Goal: Task Accomplishment & Management: Manage account settings

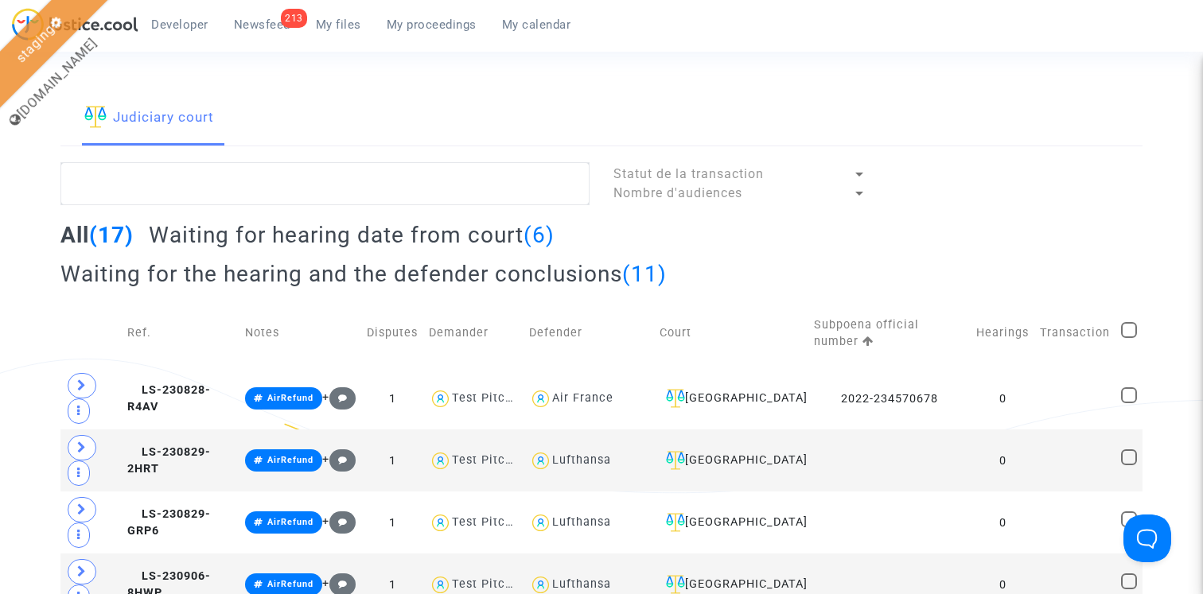
click at [784, 100] on div "Judiciary court" at bounding box center [601, 118] width 1083 height 55
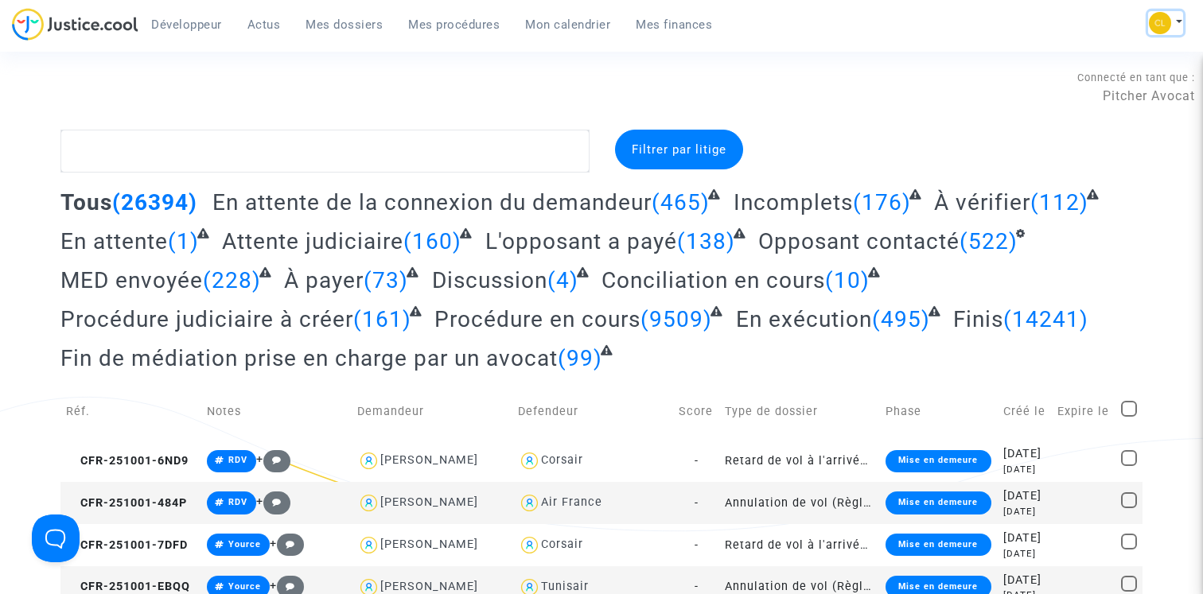
click at [1176, 15] on button at bounding box center [1165, 23] width 35 height 24
click at [1100, 83] on link "Changer de compte" at bounding box center [1102, 81] width 161 height 25
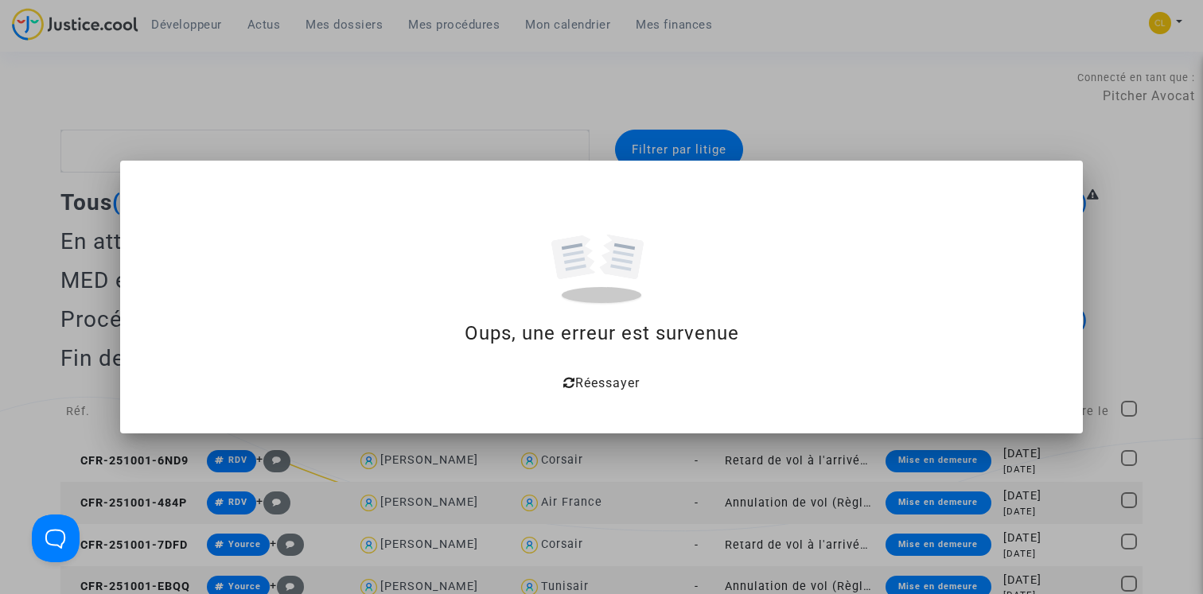
click at [322, 64] on div at bounding box center [601, 297] width 1203 height 594
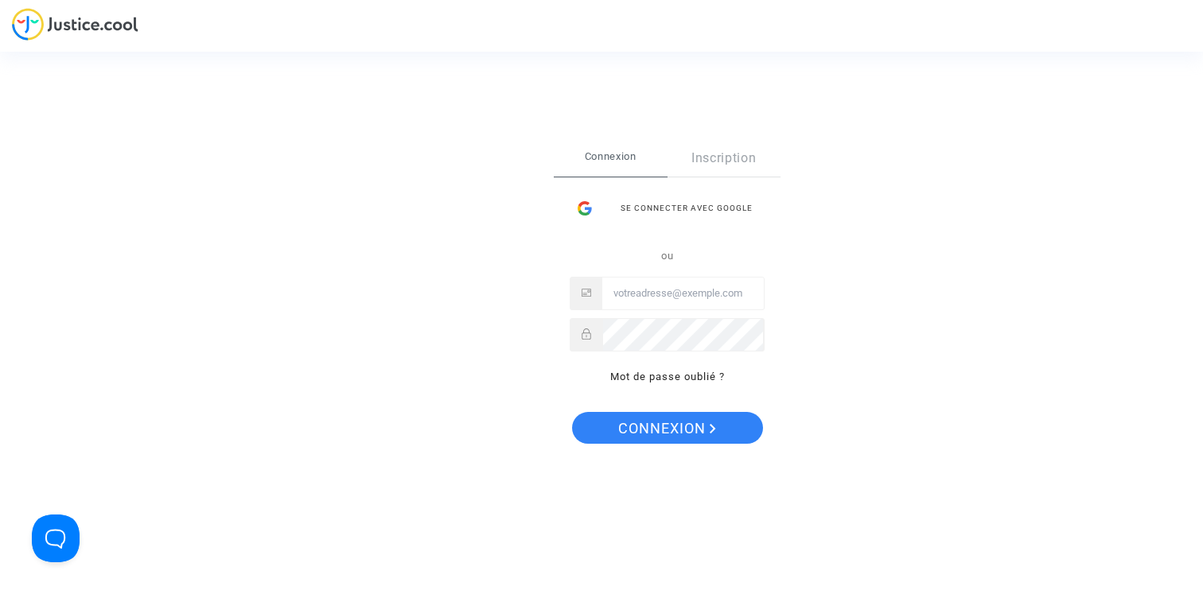
type input "claire+onboarding@justice.cool"
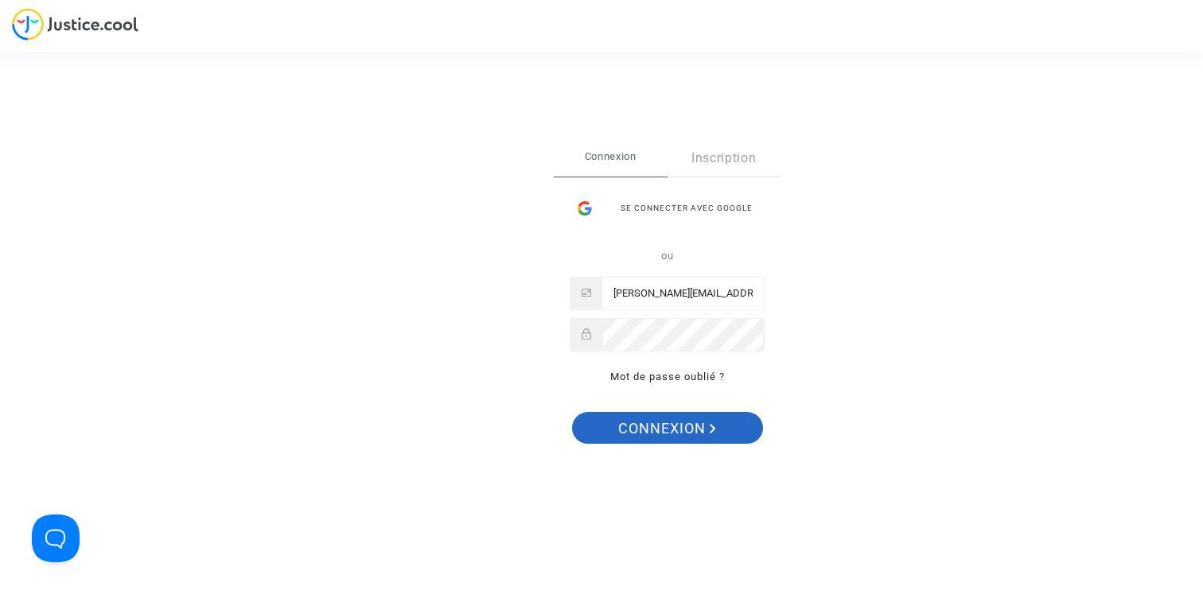
click at [681, 419] on span "Connexion" at bounding box center [667, 428] width 98 height 33
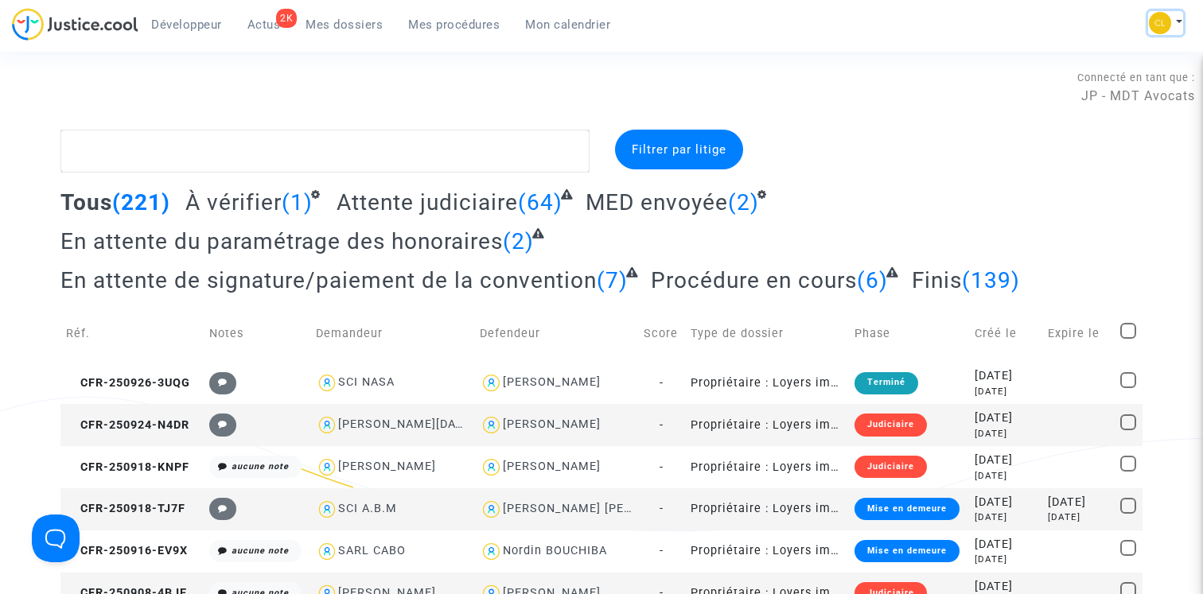
click at [1180, 21] on button at bounding box center [1165, 23] width 35 height 24
click at [1061, 85] on link "Changer de compte" at bounding box center [1102, 81] width 161 height 25
